Goal: Task Accomplishment & Management: Manage account settings

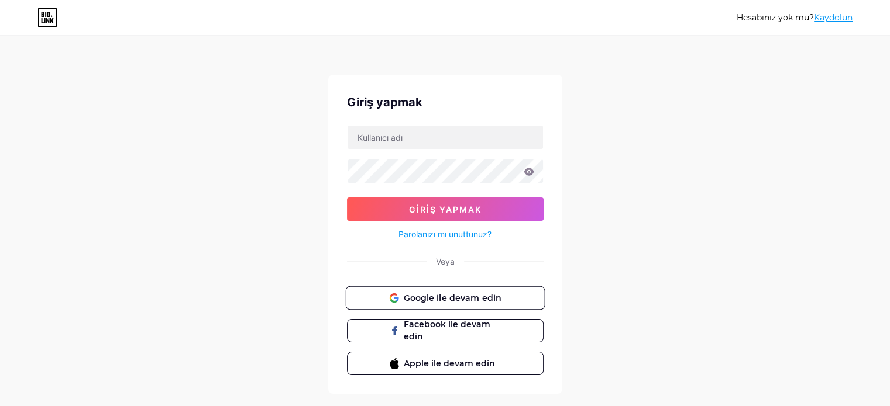
click at [397, 292] on span at bounding box center [393, 298] width 9 height 12
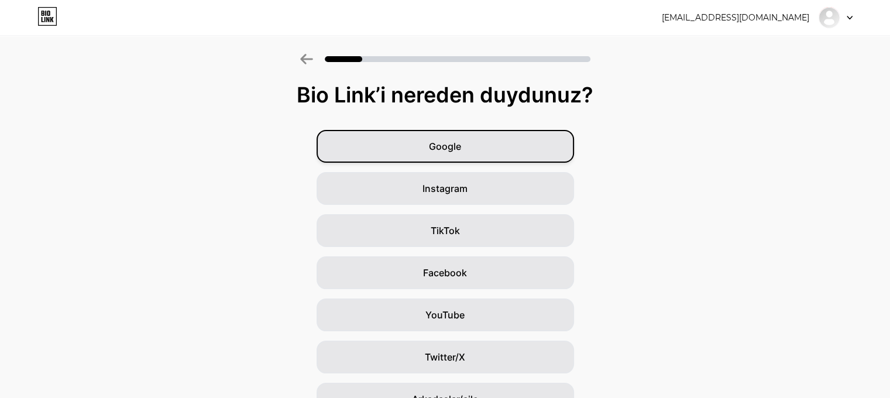
click at [461, 136] on div "Google" at bounding box center [444, 146] width 257 height 33
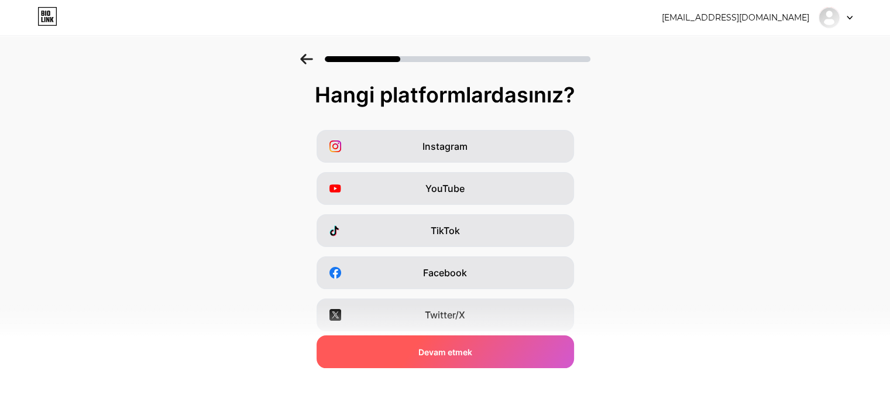
click at [412, 347] on div "Devam etmek" at bounding box center [444, 351] width 257 height 33
click at [416, 344] on div "Devam etmek" at bounding box center [444, 351] width 257 height 33
